Goal: Task Accomplishment & Management: Manage account settings

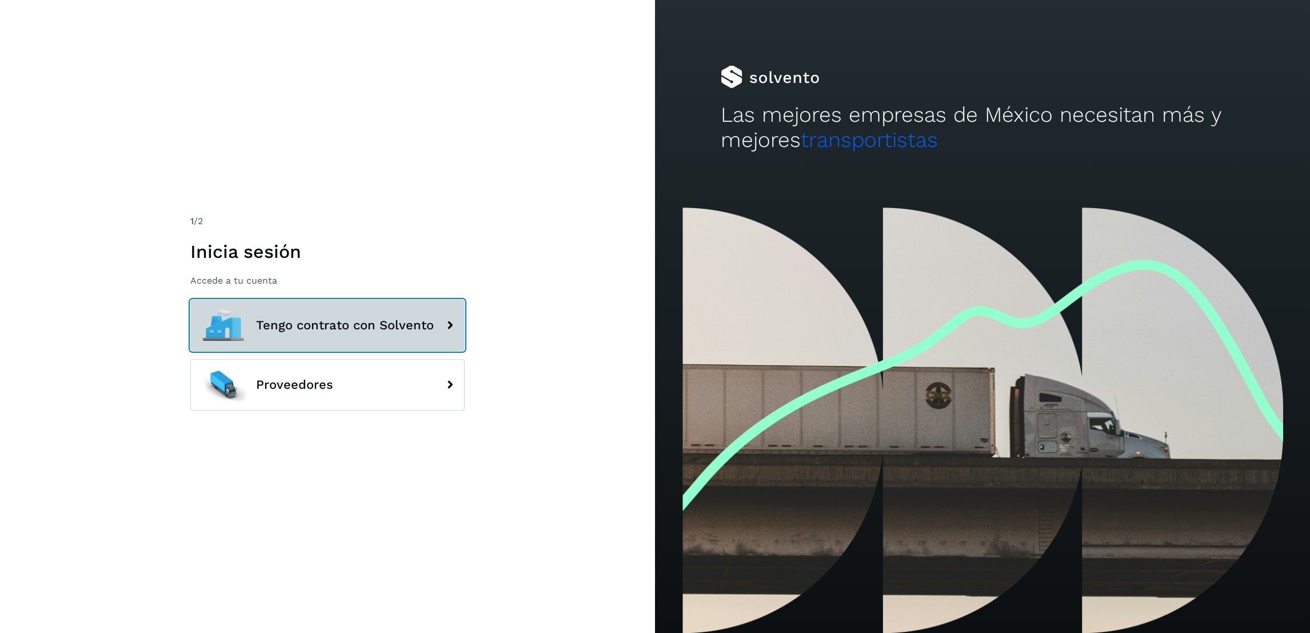
click at [397, 312] on button "Tengo contrato con Solvento" at bounding box center [327, 324] width 274 height 51
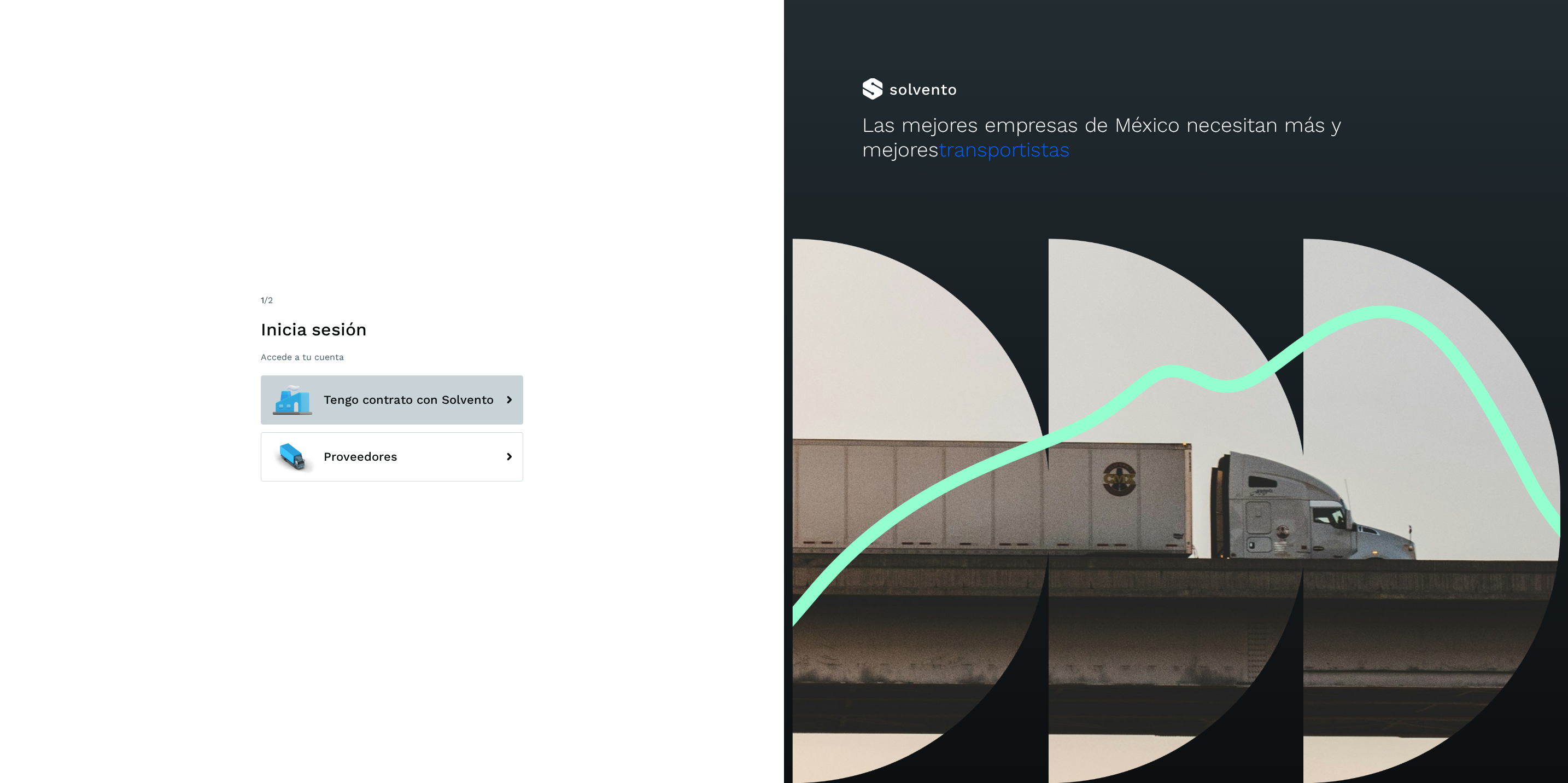
click at [476, 394] on span "Tengo contrato con Solvento" at bounding box center [409, 400] width 170 height 13
click at [360, 400] on span "Tengo contrato con Solvento" at bounding box center [409, 400] width 170 height 13
click at [454, 409] on button "Tengo contrato con Solvento" at bounding box center [392, 399] width 262 height 49
click at [486, 409] on button "Tengo contrato con Solvento" at bounding box center [392, 399] width 262 height 49
click at [507, 400] on icon at bounding box center [509, 399] width 22 height 22
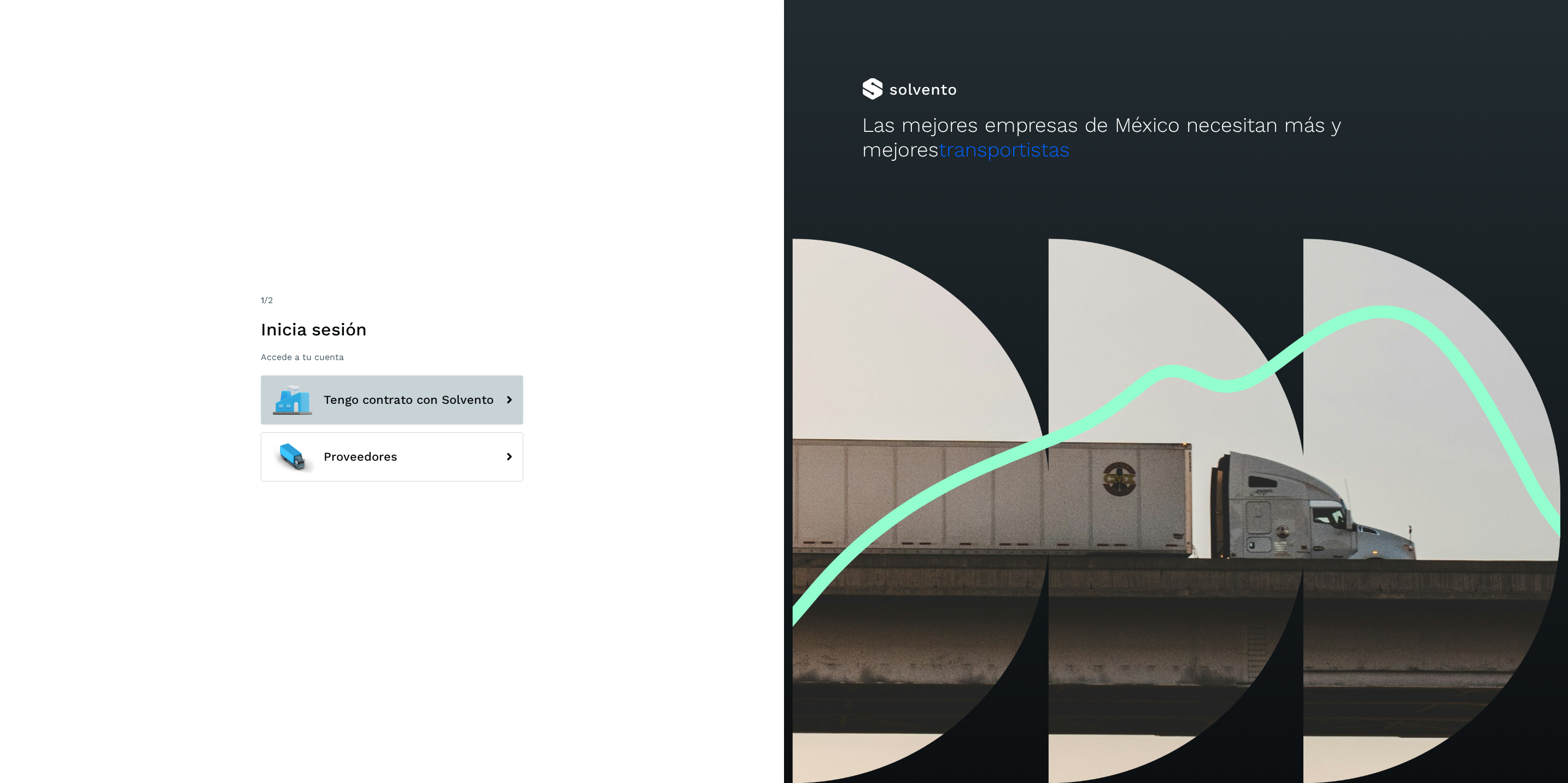
click at [507, 400] on icon at bounding box center [509, 399] width 22 height 22
click at [507, 398] on icon at bounding box center [509, 399] width 22 height 22
click at [506, 396] on icon at bounding box center [509, 399] width 22 height 22
click at [505, 395] on icon at bounding box center [509, 399] width 22 height 22
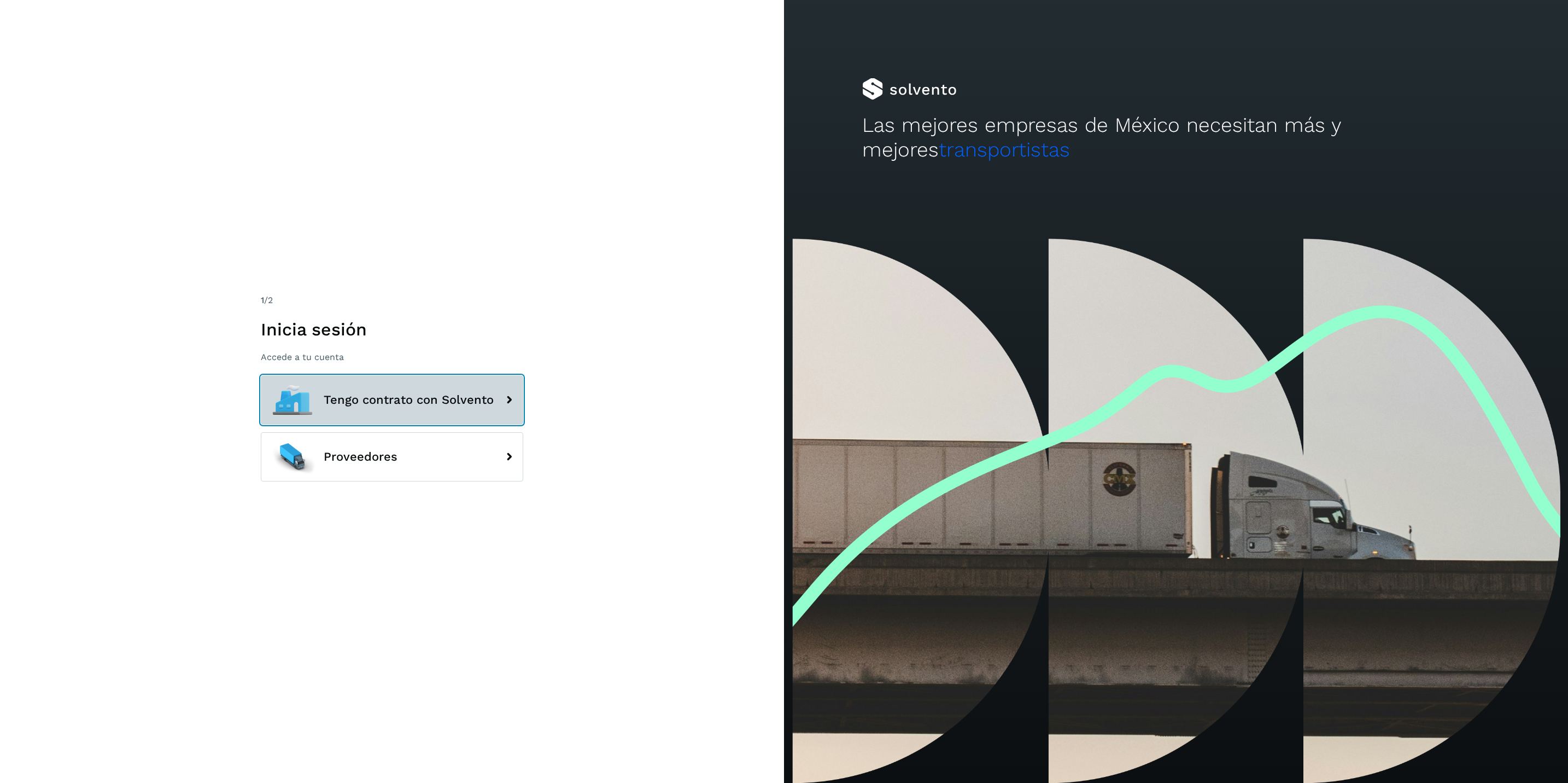
click at [490, 374] on div "1 /2 Inicia sesión Accede a tu cuenta Tengo contrato con Solvento Proveedores" at bounding box center [392, 392] width 262 height 196
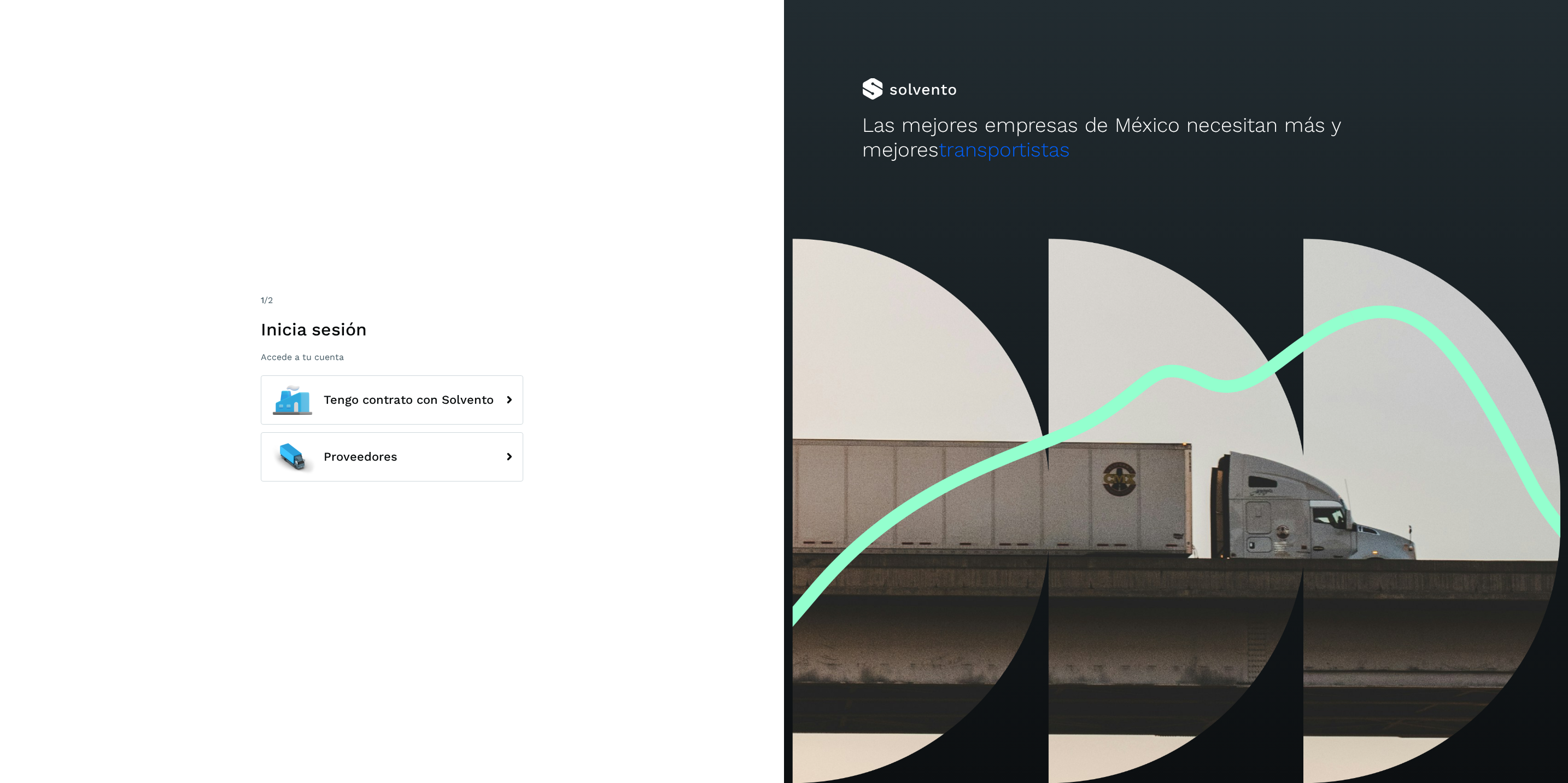
drag, startPoint x: 479, startPoint y: 363, endPoint x: 473, endPoint y: 362, distance: 6.1
click at [473, 362] on div "1 /2 Inicia sesión Accede a tu cuenta Tengo contrato con Solvento Proveedores" at bounding box center [392, 392] width 262 height 196
click at [476, 362] on p "Accede a tu cuenta" at bounding box center [392, 357] width 262 height 11
click at [610, 262] on div "1 /2 Inicia sesión Accede a tu cuenta Tengo contrato con Solvento Proveedores" at bounding box center [392, 392] width 784 height 783
click at [376, 398] on span "Tengo contrato con Solvento" at bounding box center [409, 400] width 170 height 13
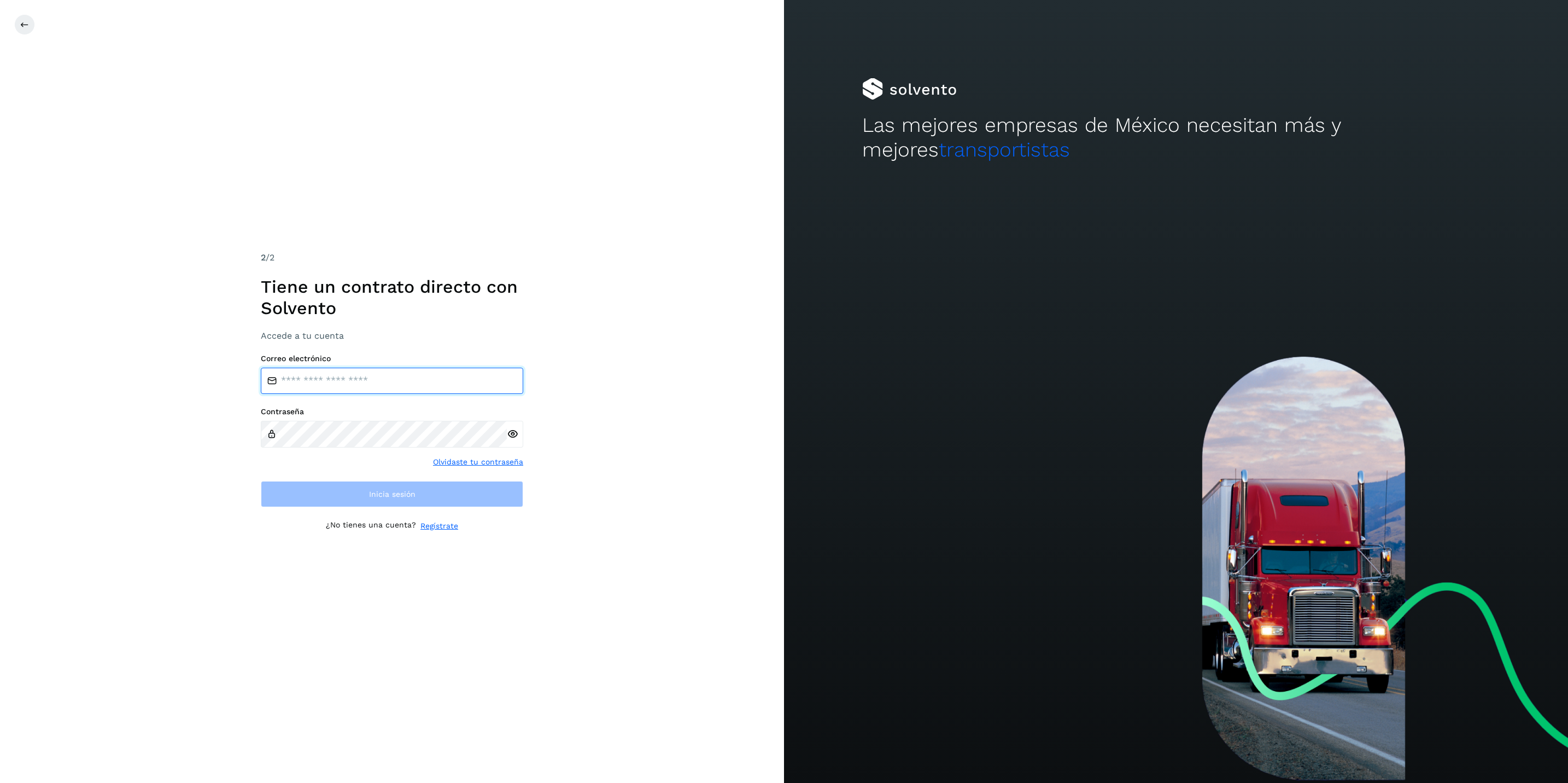
type input "**********"
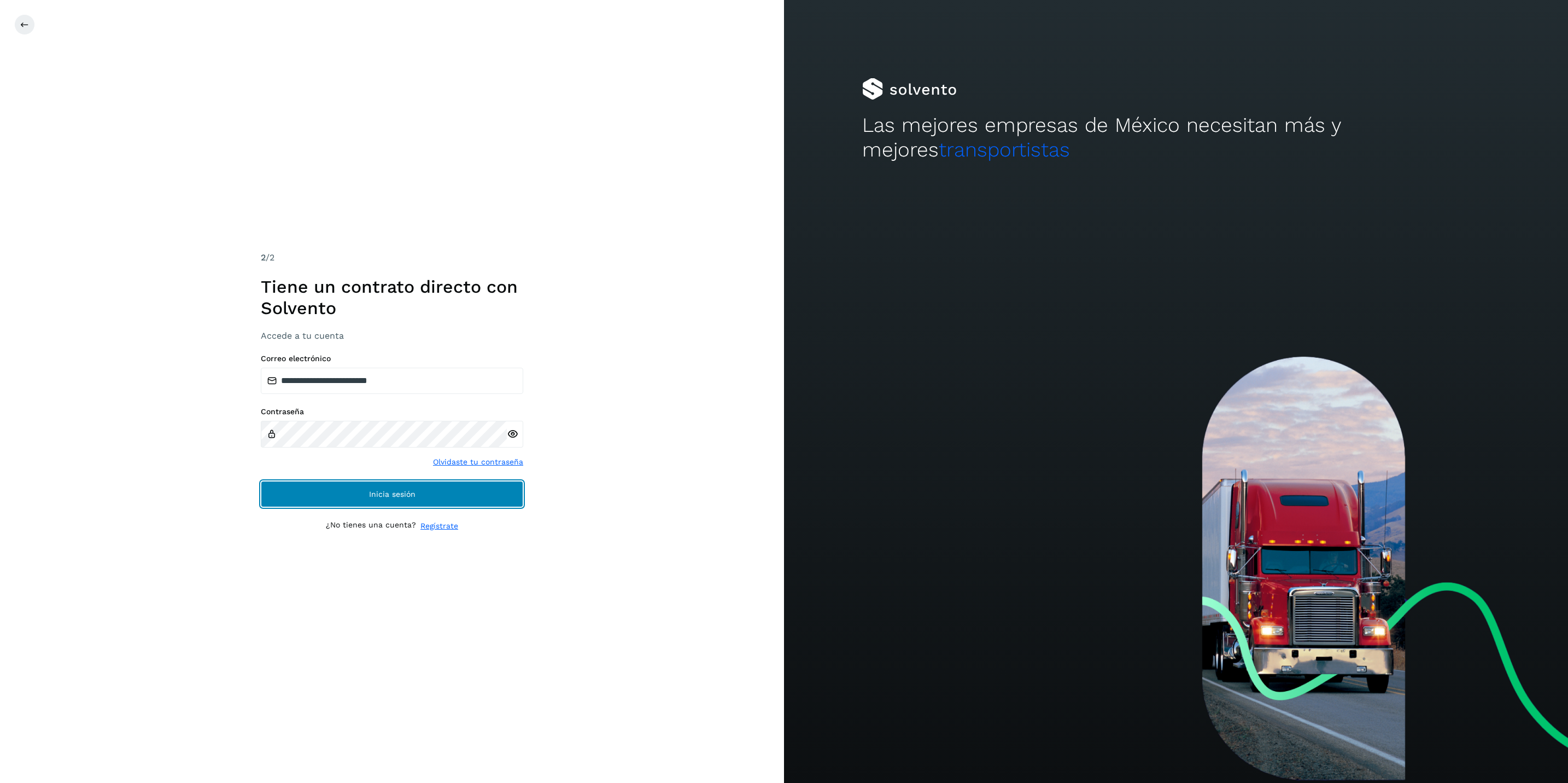
click at [434, 482] on button "Inicia sesión" at bounding box center [392, 493] width 262 height 26
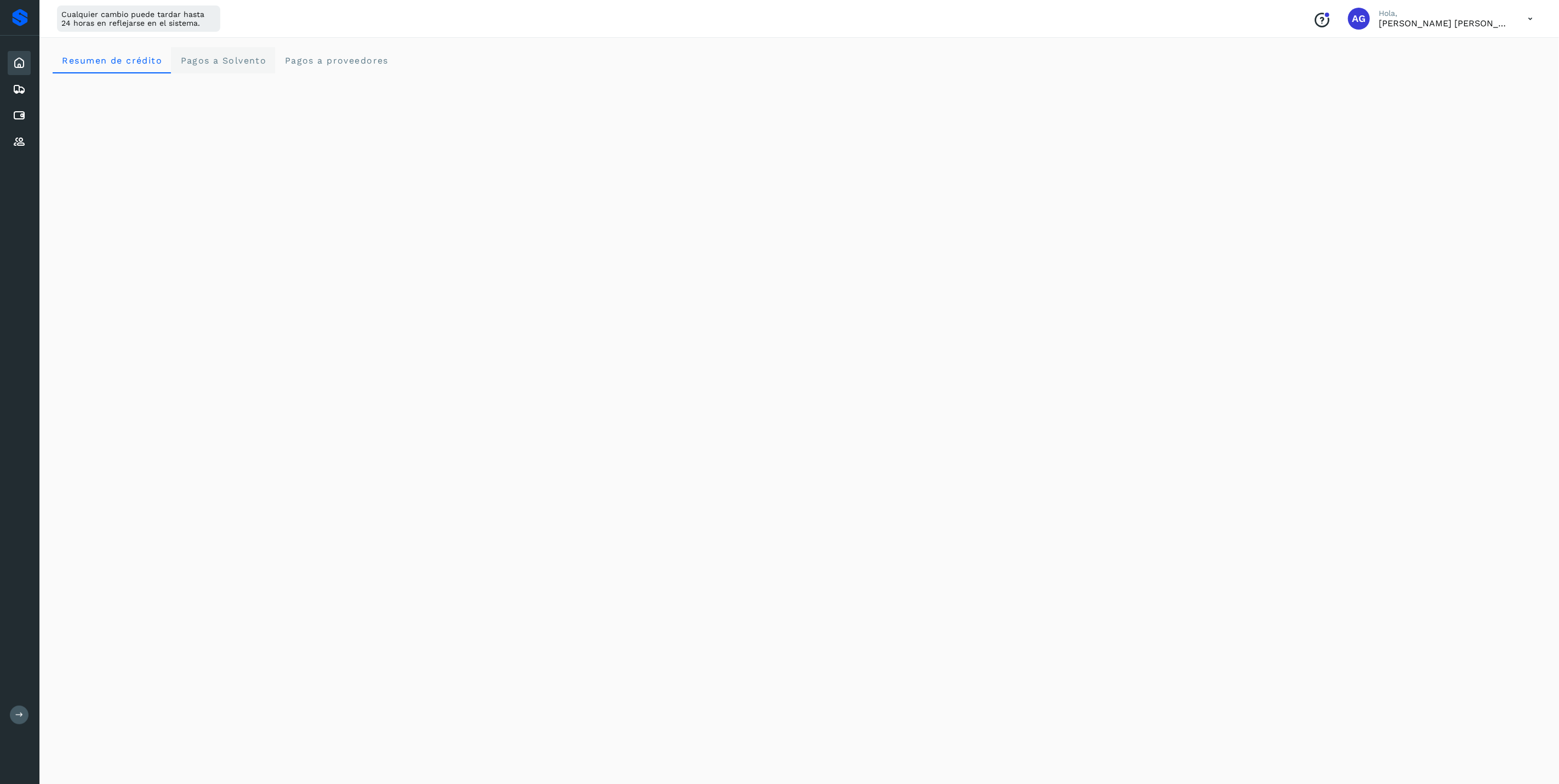
click at [228, 59] on span "Pagos a Solvento" at bounding box center [222, 60] width 86 height 11
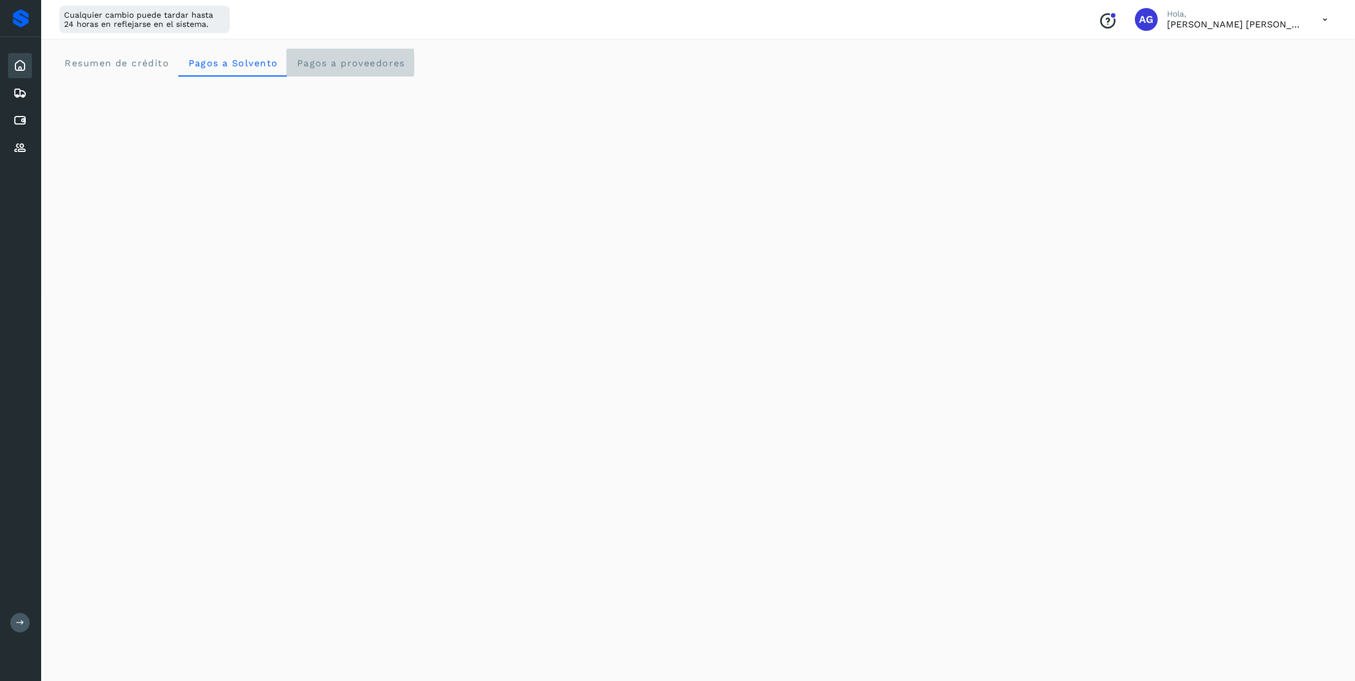
click at [318, 70] on proveedores "Pagos a proveedores" at bounding box center [350, 62] width 127 height 27
